Goal: Book appointment/travel/reservation

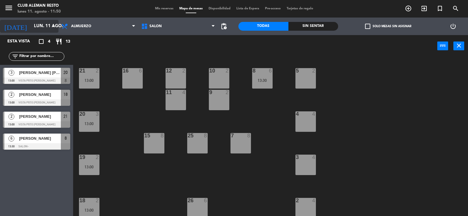
click at [51, 27] on icon "arrow_drop_down" at bounding box center [53, 26] width 7 height 7
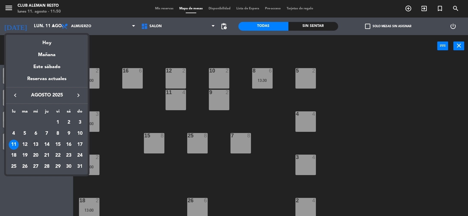
click at [36, 143] on div "13" at bounding box center [36, 145] width 10 height 10
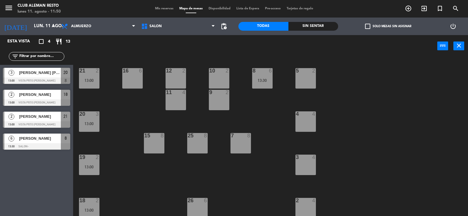
type input "mié. 13 ago."
click at [409, 11] on icon "add_circle_outline" at bounding box center [407, 8] width 7 height 7
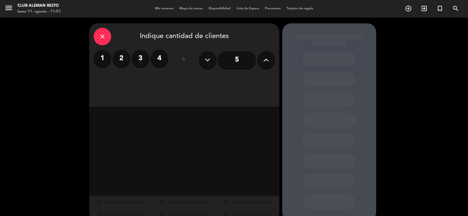
click at [157, 58] on label "4" at bounding box center [159, 59] width 18 height 18
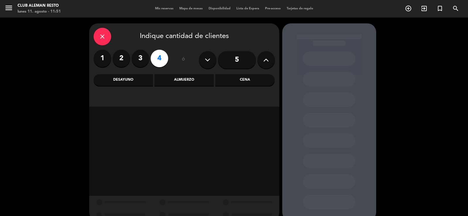
click at [185, 81] on div "Almuerzo" at bounding box center [183, 80] width 59 height 12
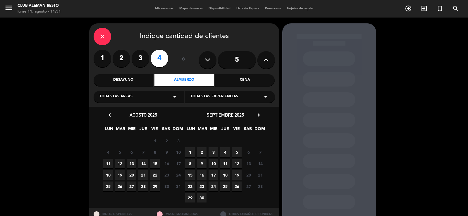
click at [132, 162] on span "13" at bounding box center [132, 164] width 10 height 10
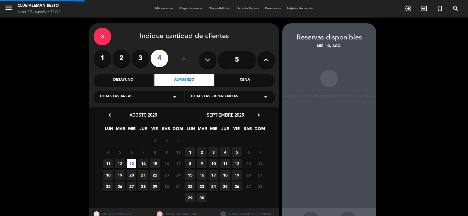
scroll to position [22, 0]
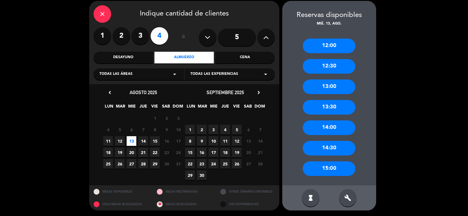
click at [327, 69] on div "12:30" at bounding box center [328, 66] width 53 height 15
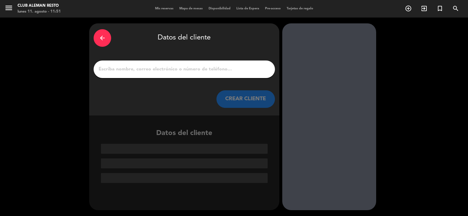
scroll to position [0, 0]
click at [169, 69] on input "1" at bounding box center [184, 69] width 172 height 8
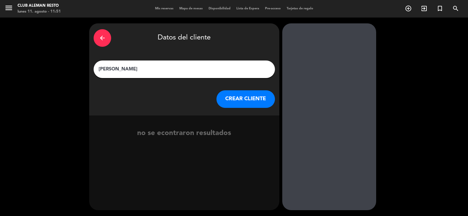
type input "[PERSON_NAME]"
click at [249, 95] on button "CREAR CLIENTE" at bounding box center [245, 99] width 58 height 18
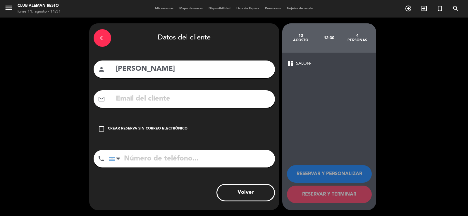
click at [102, 130] on icon "check_box_outline_blank" at bounding box center [101, 128] width 7 height 7
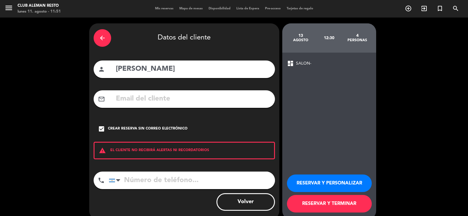
click at [136, 182] on input "tel" at bounding box center [192, 181] width 166 height 18
type input "1151441221"
click at [322, 199] on button "RESERVAR Y TERMINAR" at bounding box center [329, 204] width 85 height 18
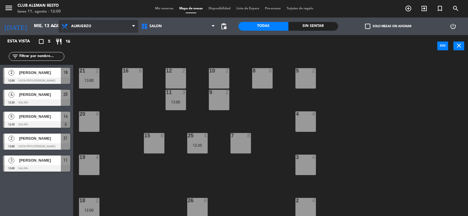
click at [133, 26] on icon at bounding box center [133, 26] width 3 height 5
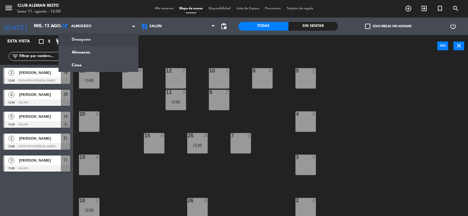
click at [124, 2] on div "menu Club aleman resto lunes 11. agosto - 12:00 Mis reservas Mapa de mesas Disp…" at bounding box center [234, 9] width 468 height 18
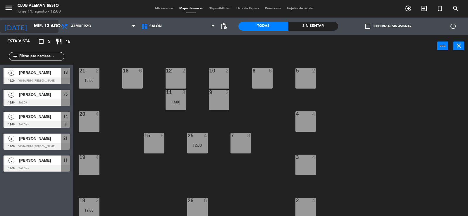
click at [56, 26] on icon "arrow_drop_down" at bounding box center [53, 26] width 7 height 7
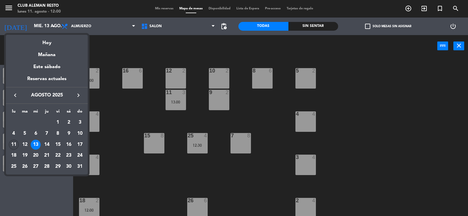
click at [17, 143] on div "11" at bounding box center [14, 145] width 10 height 10
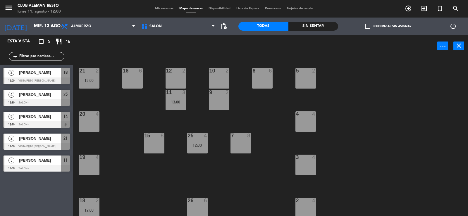
type input "lun. 11 ago."
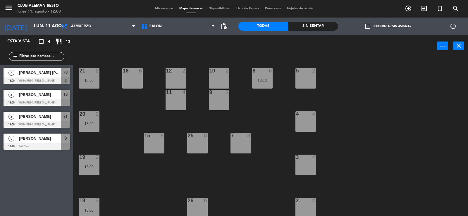
scroll to position [45, 0]
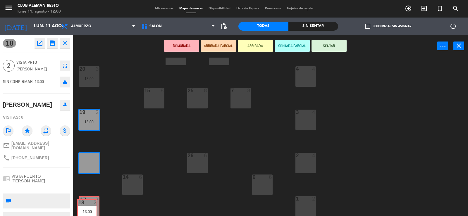
drag, startPoint x: 96, startPoint y: 162, endPoint x: 94, endPoint y: 208, distance: 46.2
click at [94, 208] on div "5 2 21 2 13:00 8 6 13:30 10 2 12 2 16 6 9 2 11 4 4 4 20 3 13:00 7 8 15 8 25 8 3…" at bounding box center [273, 137] width 390 height 159
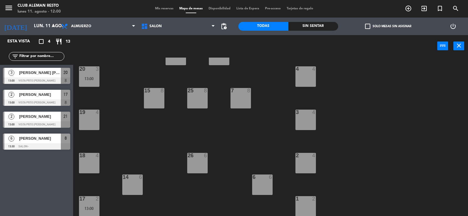
scroll to position [0, 0]
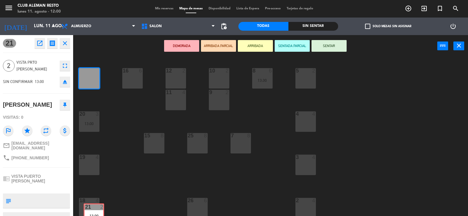
drag, startPoint x: 98, startPoint y: 75, endPoint x: 120, endPoint y: 178, distance: 104.9
click at [117, 182] on div "5 2 21 2 13:00 21 2 13:00 8 6 13:30 10 2 12 2 16 6 9 2 11 4 4 4 20 3 13:00 7 8 …" at bounding box center [273, 137] width 390 height 159
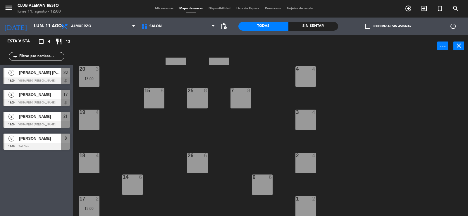
scroll to position [16, 0]
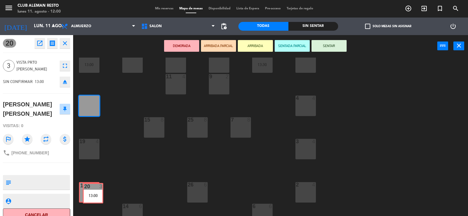
drag, startPoint x: 85, startPoint y: 99, endPoint x: 92, endPoint y: 183, distance: 84.4
click at [89, 186] on div "5 2 21 2 13:00 8 6 13:30 10 2 12 2 16 6 9 2 11 4 4 4 20 3 13:00 20 3 13:00 7 8 …" at bounding box center [273, 137] width 390 height 159
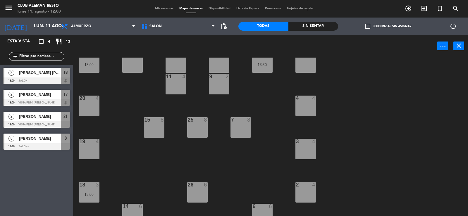
scroll to position [45, 0]
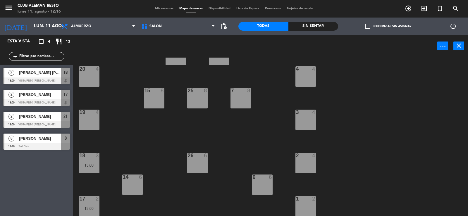
drag, startPoint x: 111, startPoint y: 79, endPoint x: 128, endPoint y: 79, distance: 17.2
click at [115, 80] on div "5 2 21 2 13:00 8 6 13:30 10 2 12 2 16 6 9 2 11 4 4 4 20 4 7 8 15 8 25 8 3 4 19 …" at bounding box center [273, 137] width 390 height 159
drag, startPoint x: 137, startPoint y: 64, endPoint x: 133, endPoint y: 62, distance: 4.5
click at [136, 64] on div "5 2 21 2 13:00 8 6 13:30 10 2 12 2 16 6 9 2 11 4 4 4 20 4 7 8 15 8 25 8 3 4 19 …" at bounding box center [273, 137] width 390 height 159
click at [35, 95] on span "[PERSON_NAME]" at bounding box center [40, 94] width 42 height 6
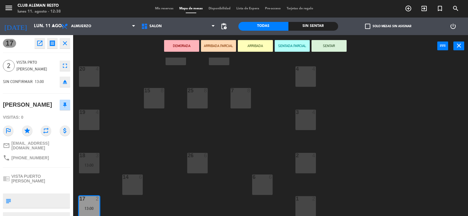
click at [256, 46] on button "ARRIBADA" at bounding box center [255, 46] width 35 height 12
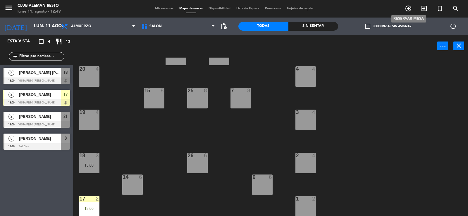
click at [408, 9] on icon "add_circle_outline" at bounding box center [407, 8] width 7 height 7
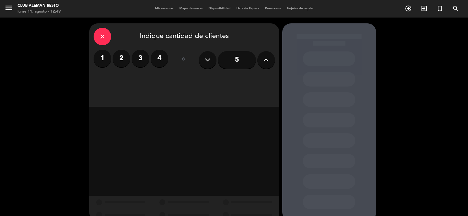
click at [121, 61] on label "2" at bounding box center [121, 59] width 18 height 18
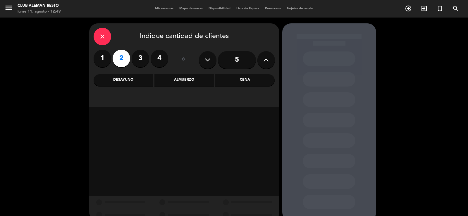
click at [237, 79] on div "Cena" at bounding box center [244, 80] width 59 height 12
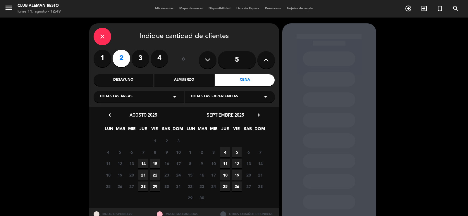
click at [154, 164] on span "15" at bounding box center [155, 164] width 10 height 10
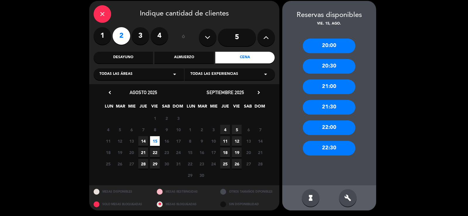
click at [333, 87] on div "21:00" at bounding box center [328, 86] width 53 height 15
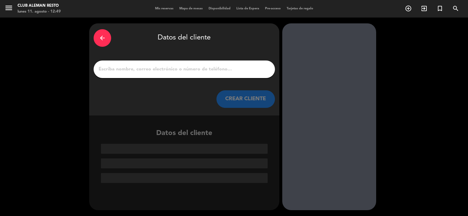
scroll to position [0, 0]
click at [130, 68] on input "1" at bounding box center [184, 69] width 172 height 8
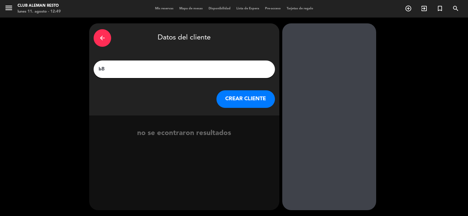
type input "b"
type input "BB [PERSON_NAME]"
click at [233, 97] on button "CREAR CLIENTE" at bounding box center [245, 99] width 58 height 18
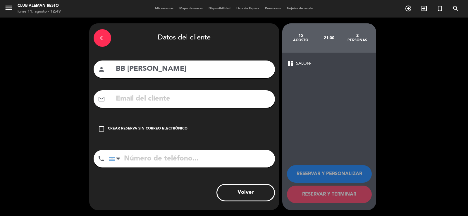
click at [101, 128] on icon "check_box_outline_blank" at bounding box center [101, 128] width 7 height 7
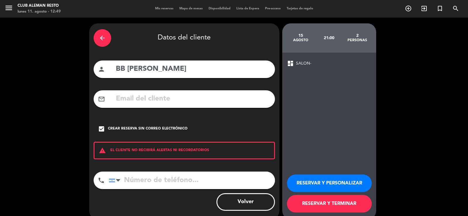
click at [328, 200] on button "RESERVAR Y TERMINAR" at bounding box center [329, 204] width 85 height 18
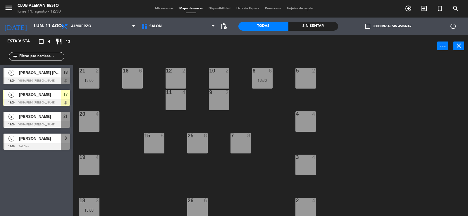
click at [32, 117] on span "[PERSON_NAME]" at bounding box center [40, 116] width 42 height 6
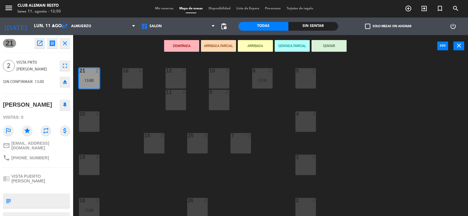
click at [254, 46] on button "ARRIBADA" at bounding box center [255, 46] width 35 height 12
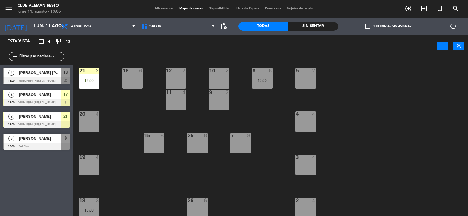
click at [39, 74] on span "[PERSON_NAME] [PERSON_NAME]" at bounding box center [40, 73] width 42 height 6
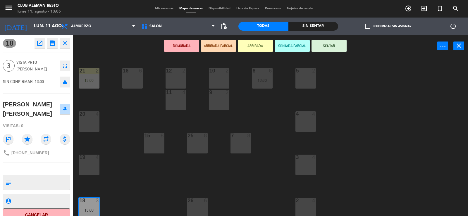
click at [255, 46] on button "ARRIBADA" at bounding box center [255, 46] width 35 height 12
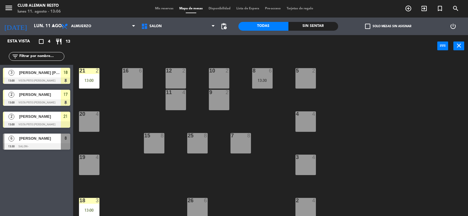
click at [89, 121] on div "20 4" at bounding box center [89, 121] width 20 height 20
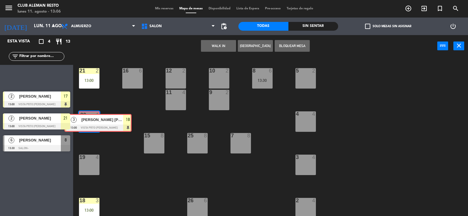
drag, startPoint x: 28, startPoint y: 72, endPoint x: 90, endPoint y: 119, distance: 76.8
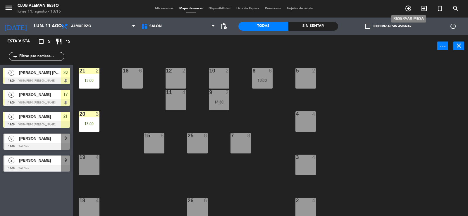
click at [408, 8] on icon "add_circle_outline" at bounding box center [407, 8] width 7 height 7
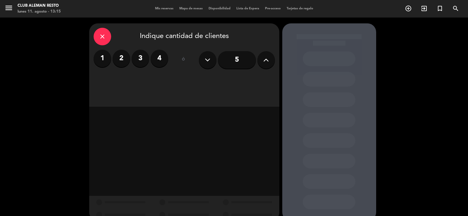
click at [121, 57] on label "2" at bounding box center [121, 59] width 18 height 18
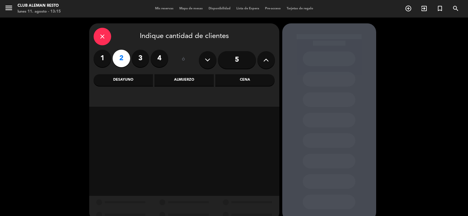
click at [240, 81] on div "Cena" at bounding box center [244, 80] width 59 height 12
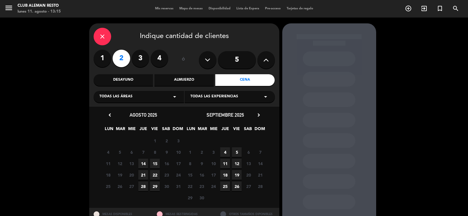
click at [153, 173] on span "22" at bounding box center [155, 175] width 10 height 10
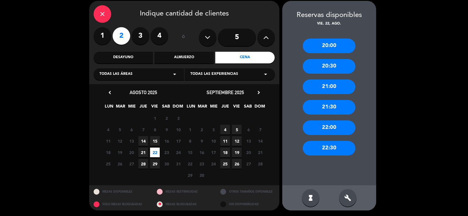
click at [325, 43] on div "20:00" at bounding box center [328, 46] width 53 height 15
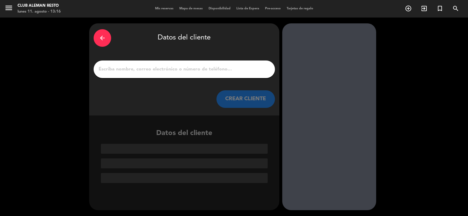
scroll to position [0, 0]
click at [110, 67] on input "1" at bounding box center [184, 69] width 172 height 8
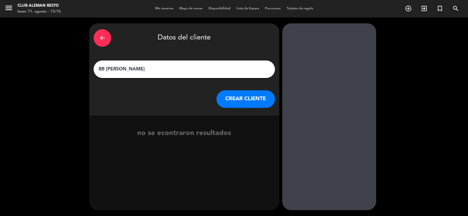
type input "BB [PERSON_NAME]"
click at [241, 99] on button "CREAR CLIENTE" at bounding box center [245, 99] width 58 height 18
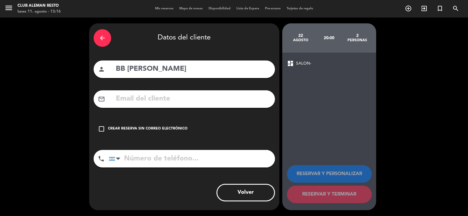
click at [101, 127] on icon "check_box_outline_blank" at bounding box center [101, 128] width 7 height 7
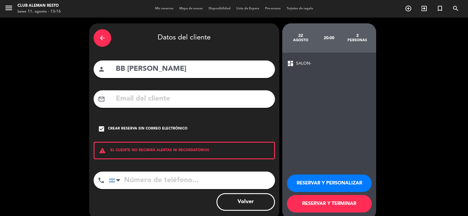
click at [330, 204] on button "RESERVAR Y TERMINAR" at bounding box center [329, 204] width 85 height 18
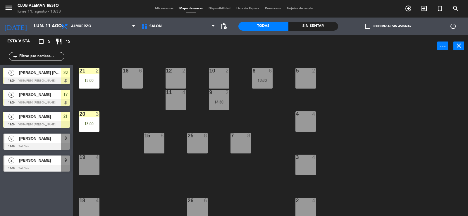
click at [35, 138] on span "[PERSON_NAME]" at bounding box center [40, 138] width 42 height 6
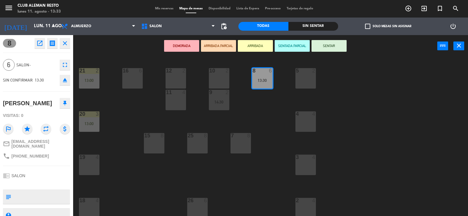
click at [259, 45] on button "ARRIBADA" at bounding box center [255, 46] width 35 height 12
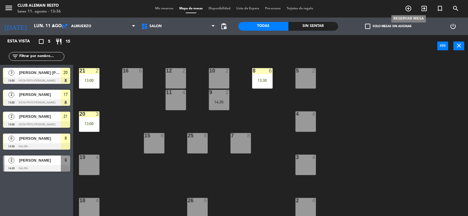
click at [406, 6] on icon "add_circle_outline" at bounding box center [407, 8] width 7 height 7
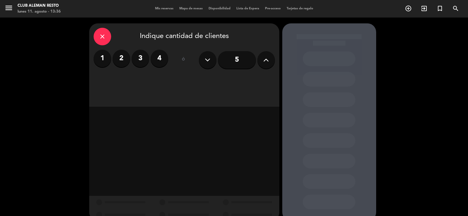
click at [141, 58] on label "3" at bounding box center [140, 59] width 18 height 18
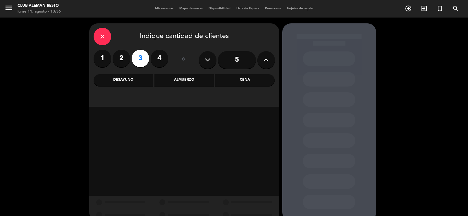
click at [184, 79] on div "Almuerzo" at bounding box center [183, 80] width 59 height 12
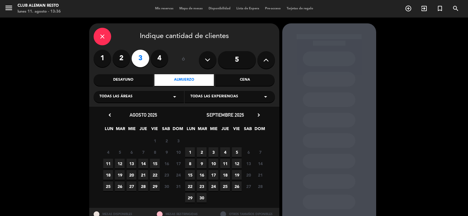
click at [122, 164] on span "12" at bounding box center [120, 164] width 10 height 10
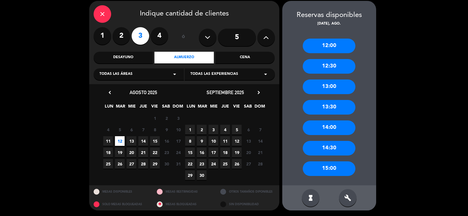
click at [329, 88] on div "13:00" at bounding box center [328, 86] width 53 height 15
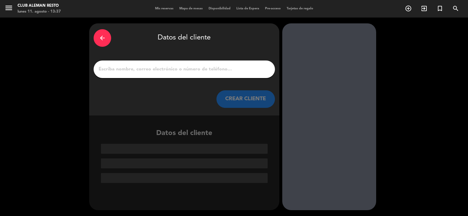
click at [125, 71] on input "1" at bounding box center [184, 69] width 172 height 8
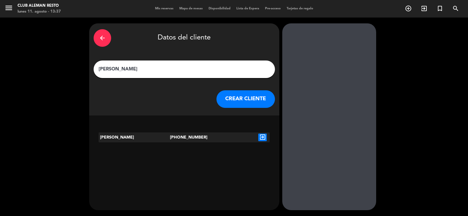
type input "[PERSON_NAME]"
click at [241, 96] on button "CREAR CLIENTE" at bounding box center [245, 99] width 58 height 18
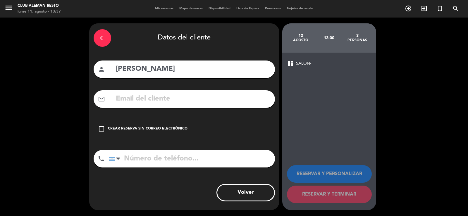
click at [102, 130] on icon "check_box_outline_blank" at bounding box center [101, 128] width 7 height 7
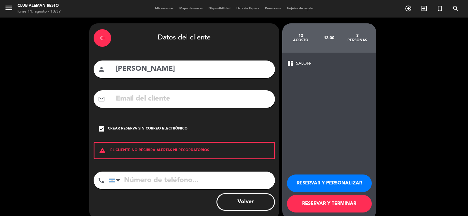
click at [129, 178] on input "tel" at bounding box center [192, 181] width 166 height 18
type input "1168861794"
click at [322, 202] on button "RESERVAR Y TERMINAR" at bounding box center [329, 204] width 85 height 18
